Goal: Task Accomplishment & Management: Manage account settings

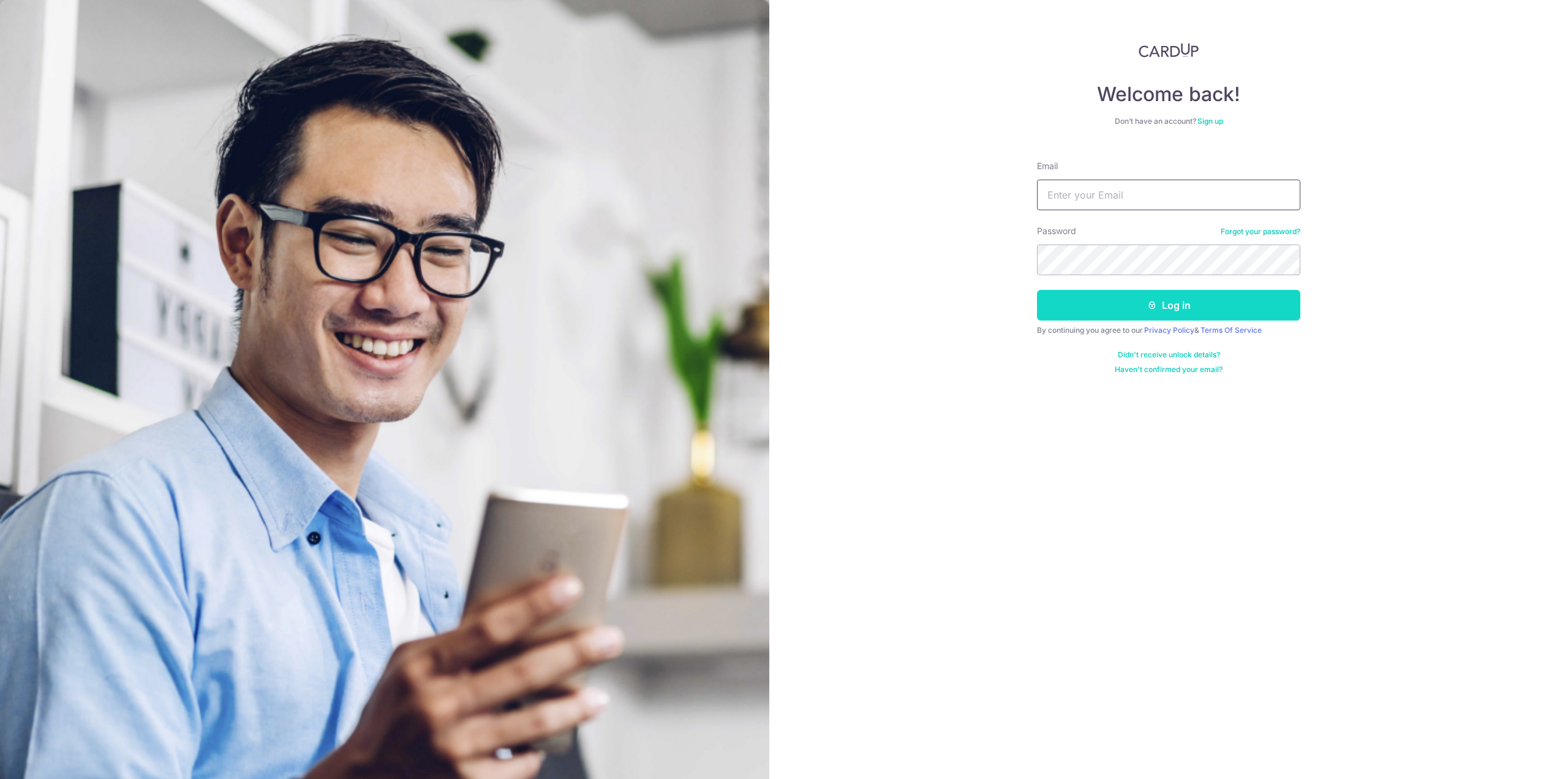
type input "[EMAIL_ADDRESS][DOMAIN_NAME]"
click at [1114, 301] on button "Log in" at bounding box center [1168, 305] width 263 height 30
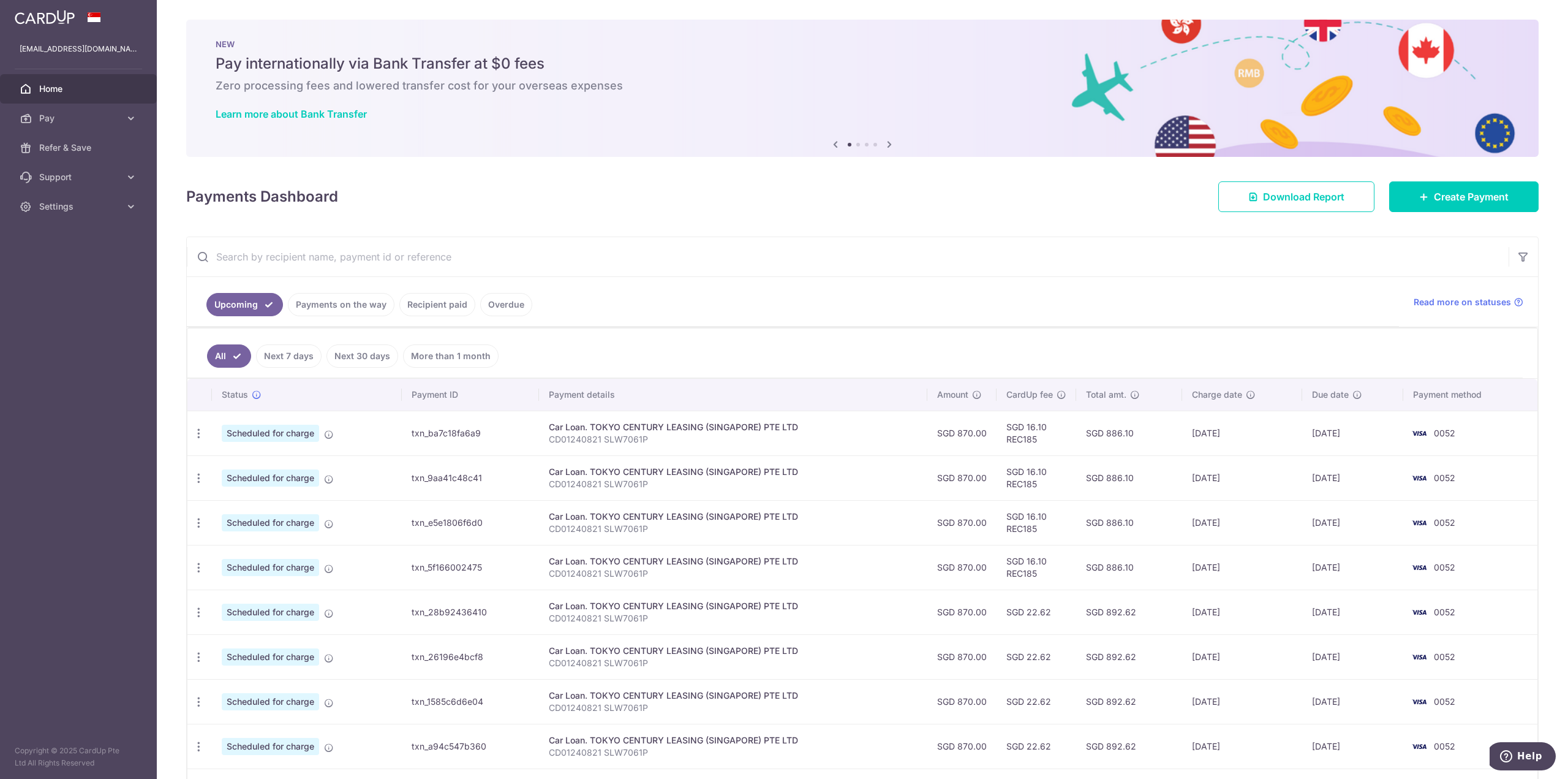
click at [63, 88] on span "Home" at bounding box center [79, 88] width 81 height 12
